Goal: Task Accomplishment & Management: Manage account settings

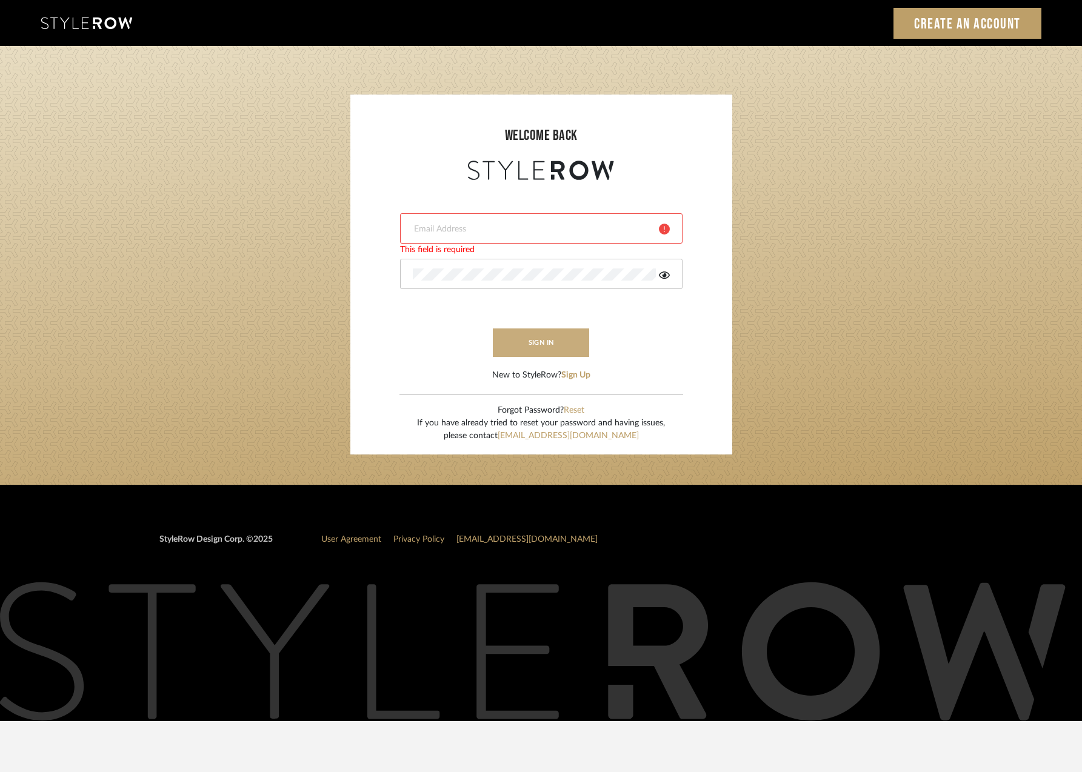
click at [524, 345] on button "sign in" at bounding box center [541, 342] width 97 height 28
click at [489, 222] on div at bounding box center [541, 228] width 282 height 30
type input "[PERSON_NAME][EMAIL_ADDRESS][DOMAIN_NAME]"
click at [514, 342] on button "sign in" at bounding box center [541, 342] width 97 height 28
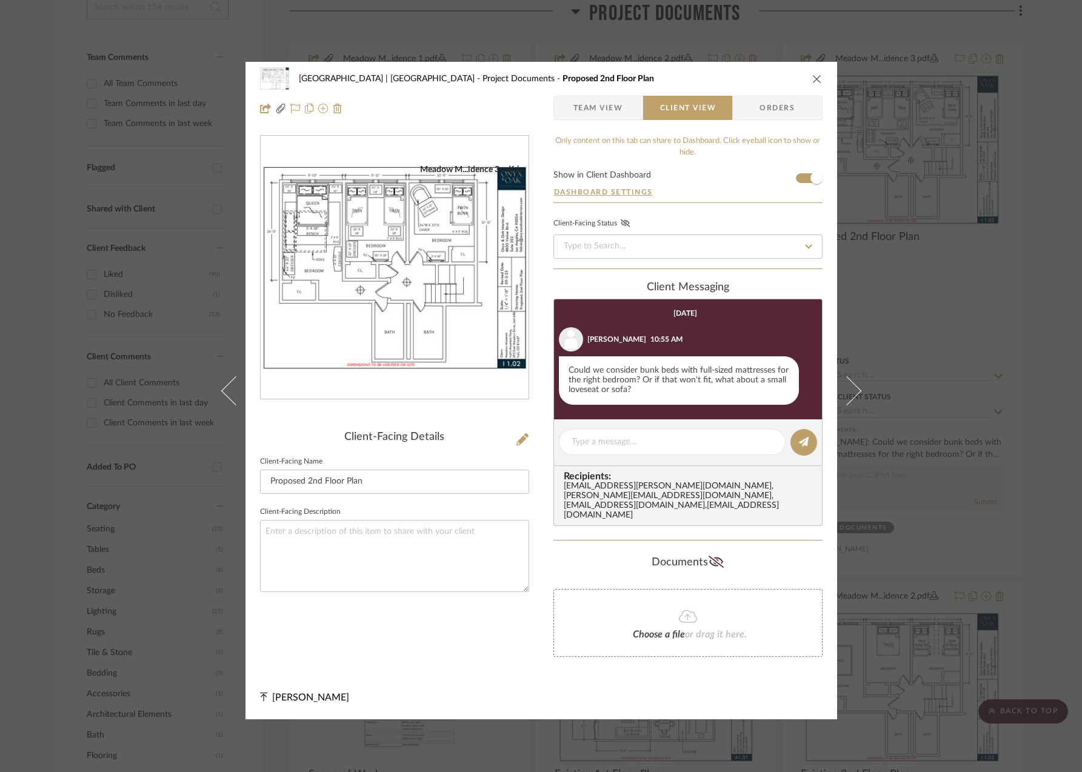
click at [813, 84] on icon "close" at bounding box center [817, 79] width 10 height 10
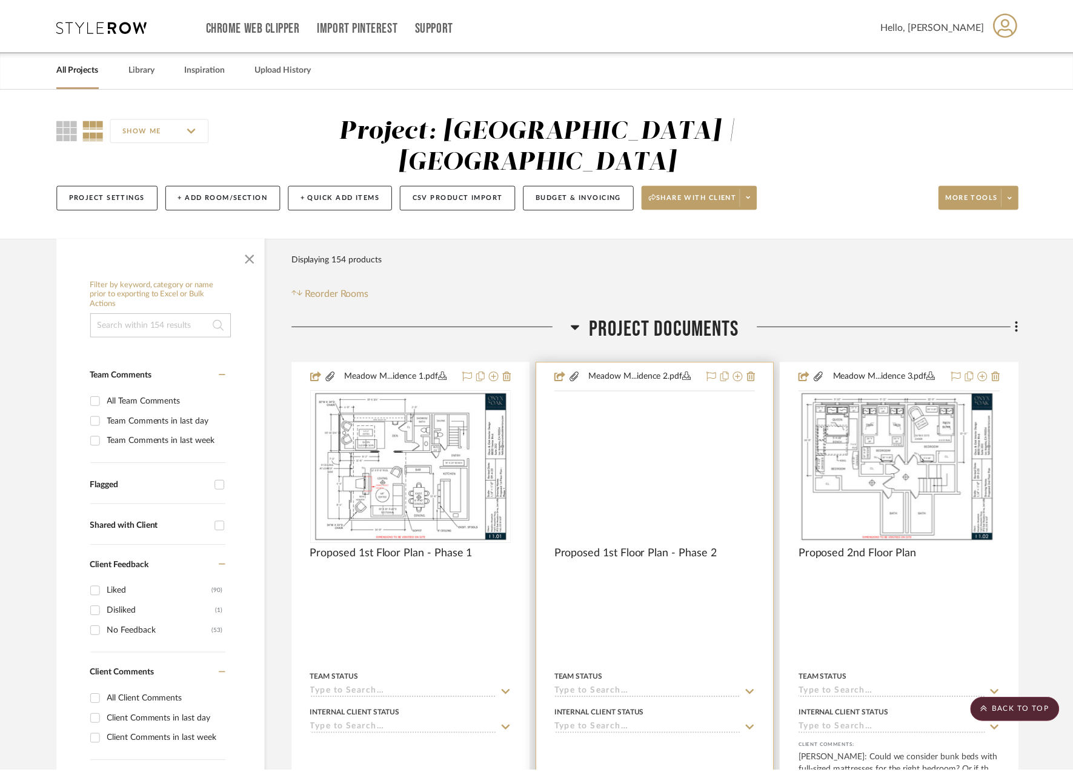
scroll to position [318, 0]
